Goal: Find specific page/section: Find specific page/section

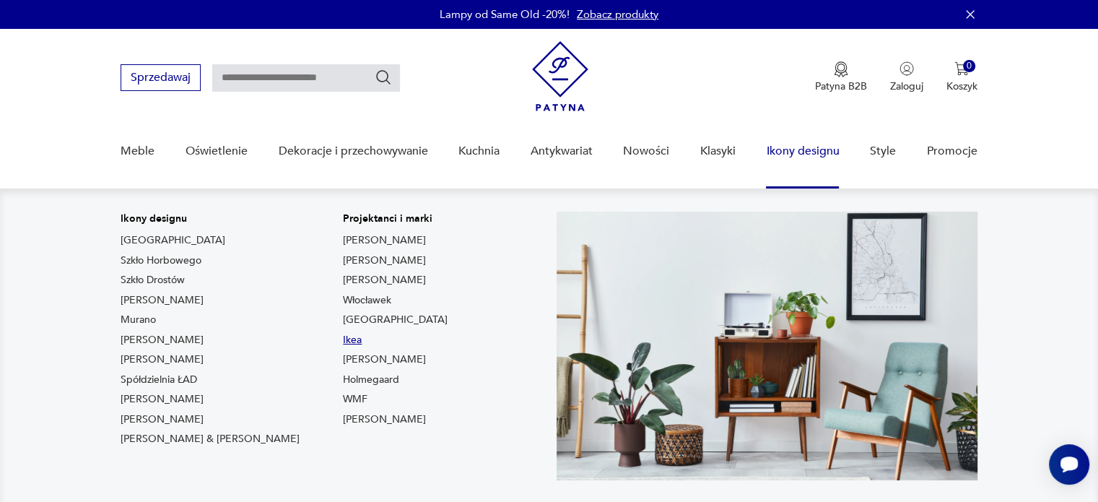
click at [343, 340] on link "Ikea" at bounding box center [352, 340] width 19 height 14
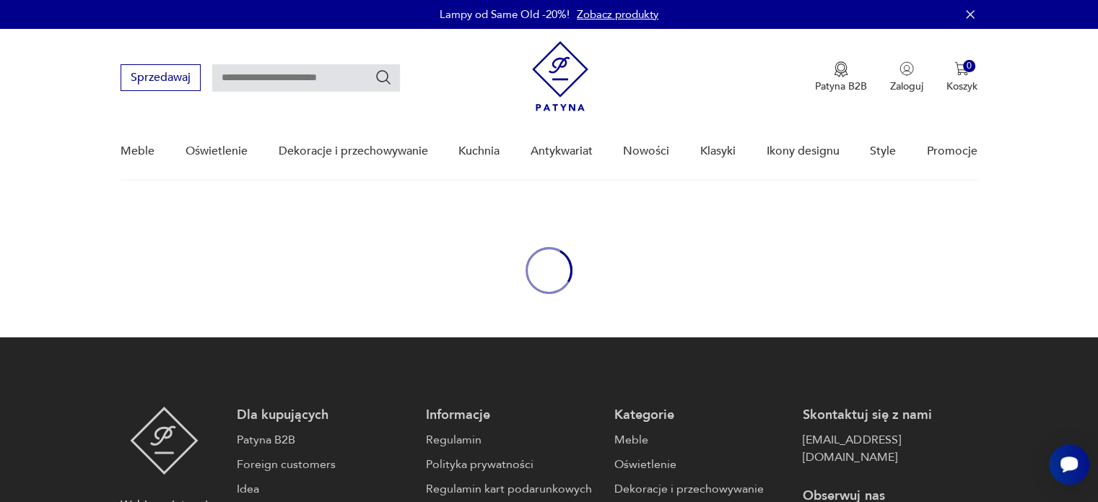
type input "****"
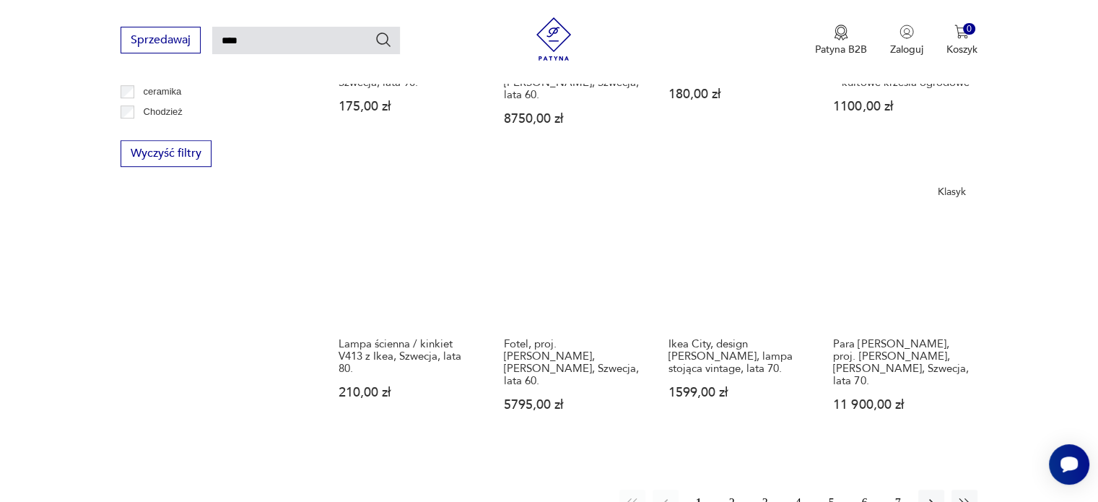
scroll to position [1075, 0]
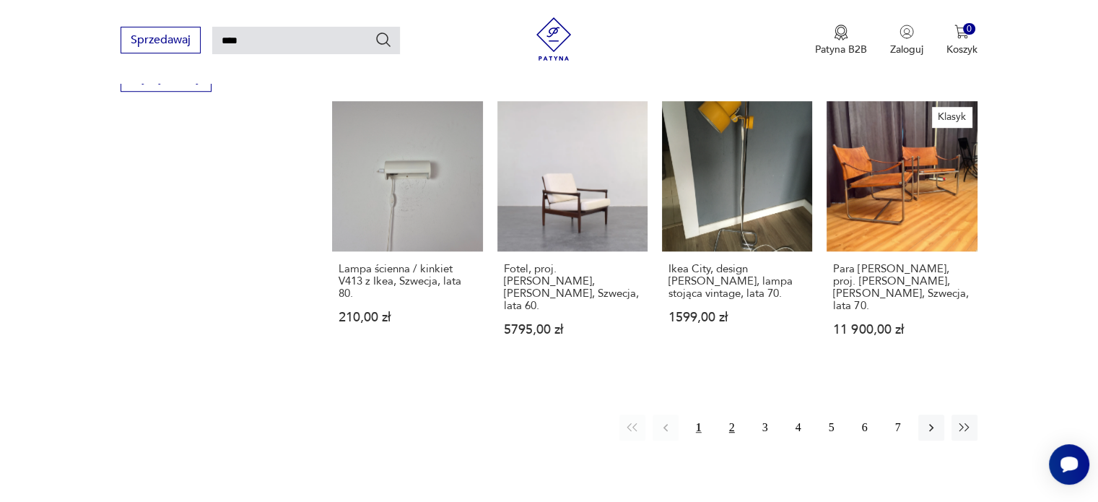
click at [737, 414] on button "2" at bounding box center [732, 427] width 26 height 26
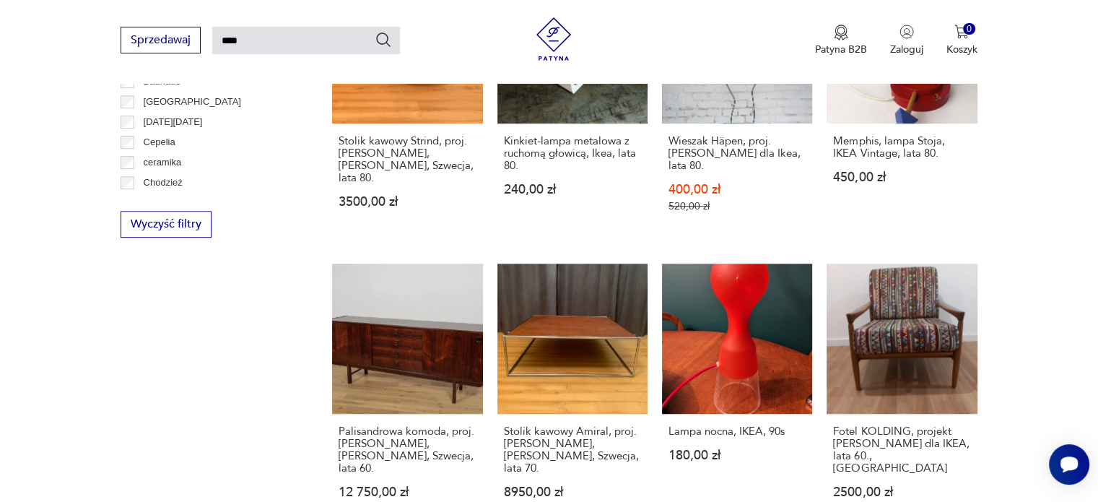
scroll to position [1368, 0]
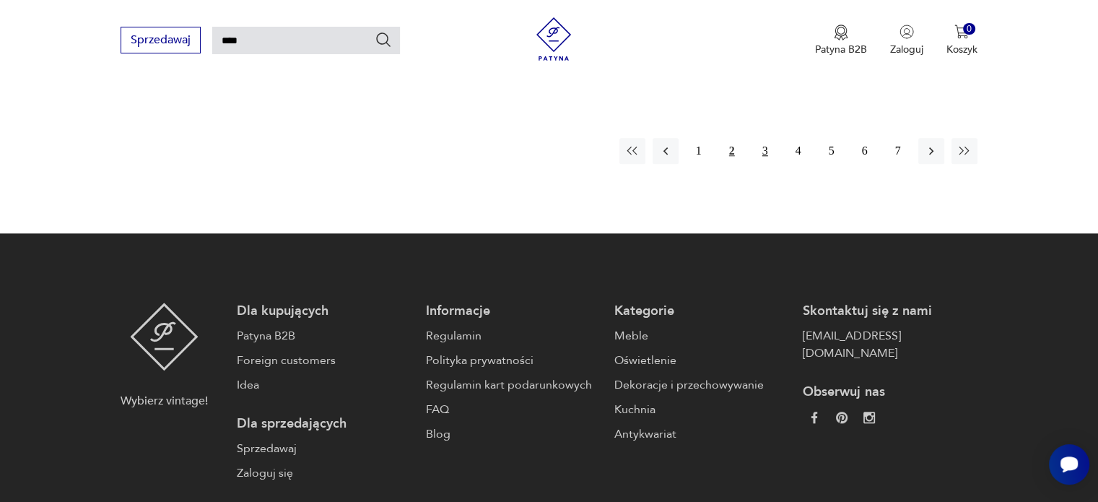
click at [763, 138] on button "3" at bounding box center [765, 151] width 26 height 26
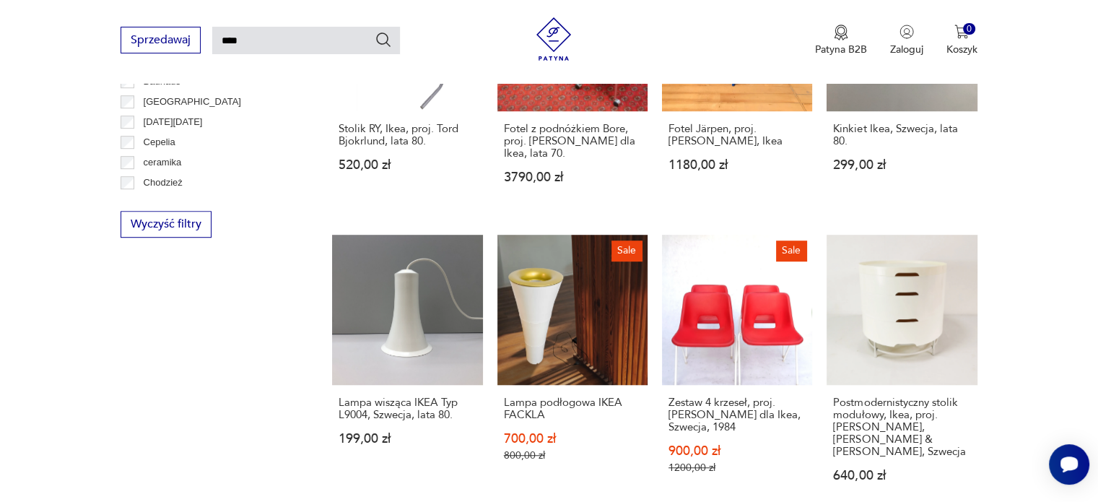
scroll to position [1368, 0]
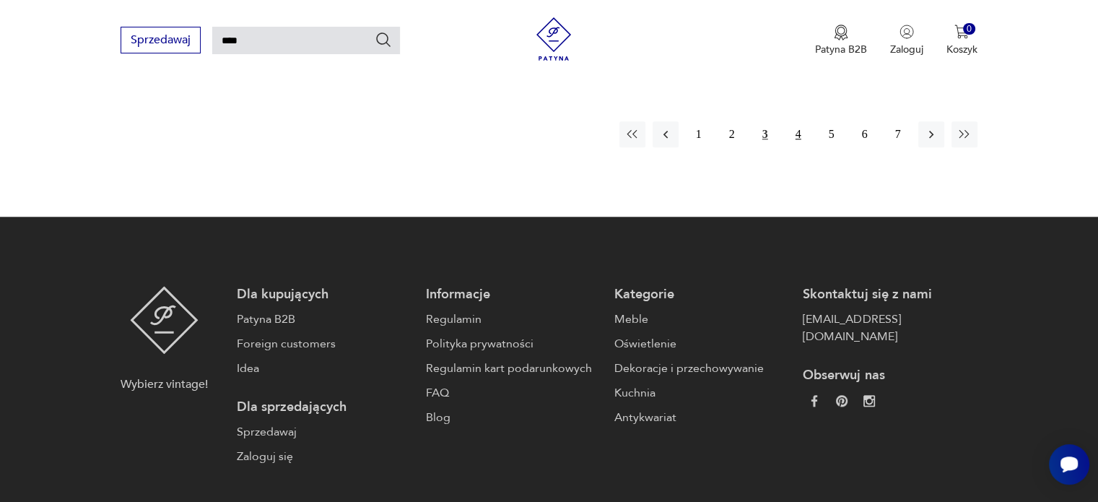
click at [797, 121] on button "4" at bounding box center [798, 134] width 26 height 26
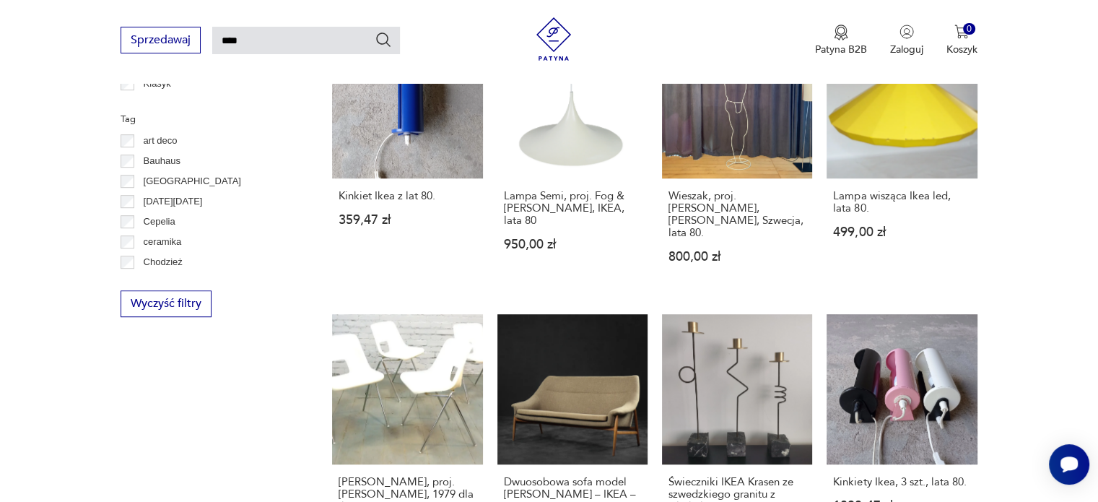
scroll to position [1288, 0]
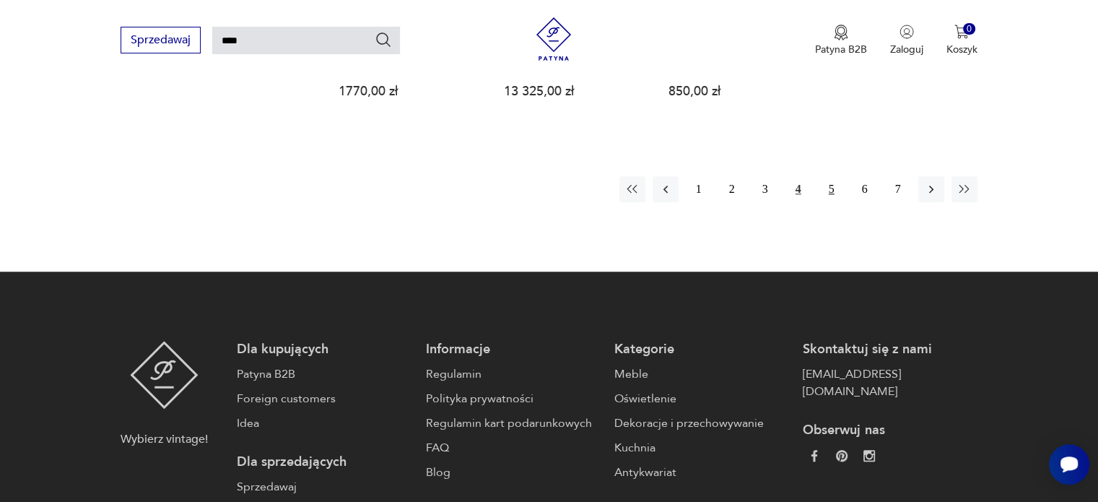
click at [837, 176] on button "5" at bounding box center [831, 189] width 26 height 26
